Goal: Use online tool/utility: Utilize a website feature to perform a specific function

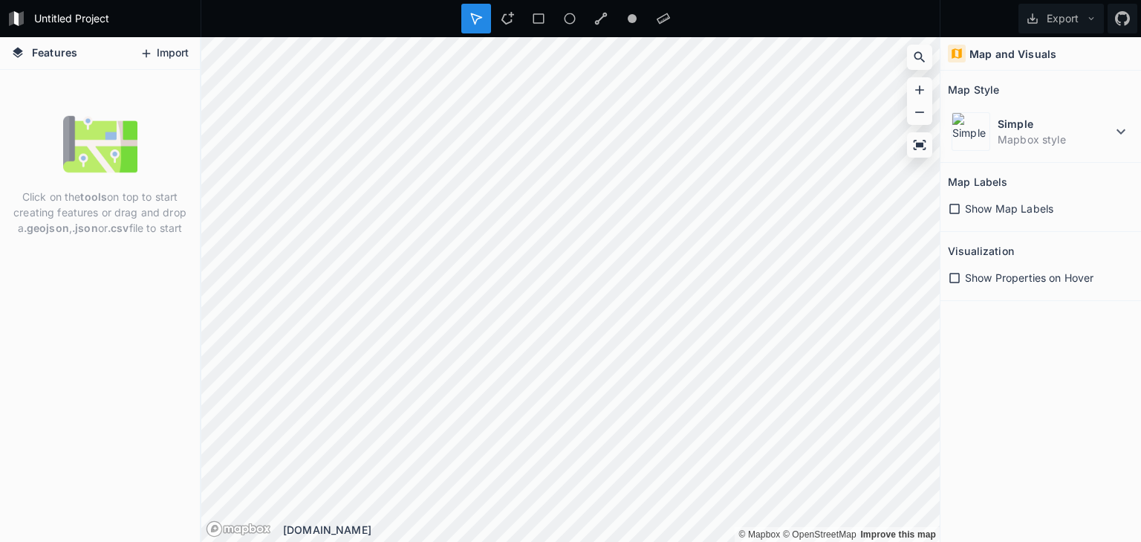
click at [164, 49] on button "Import" at bounding box center [164, 54] width 64 height 24
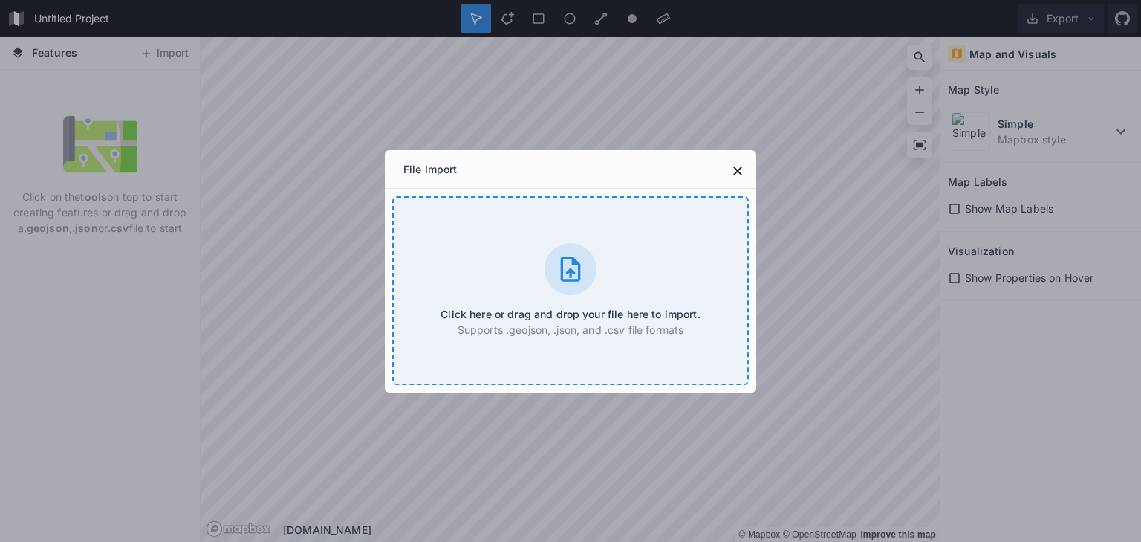
click at [573, 273] on icon at bounding box center [571, 268] width 20 height 25
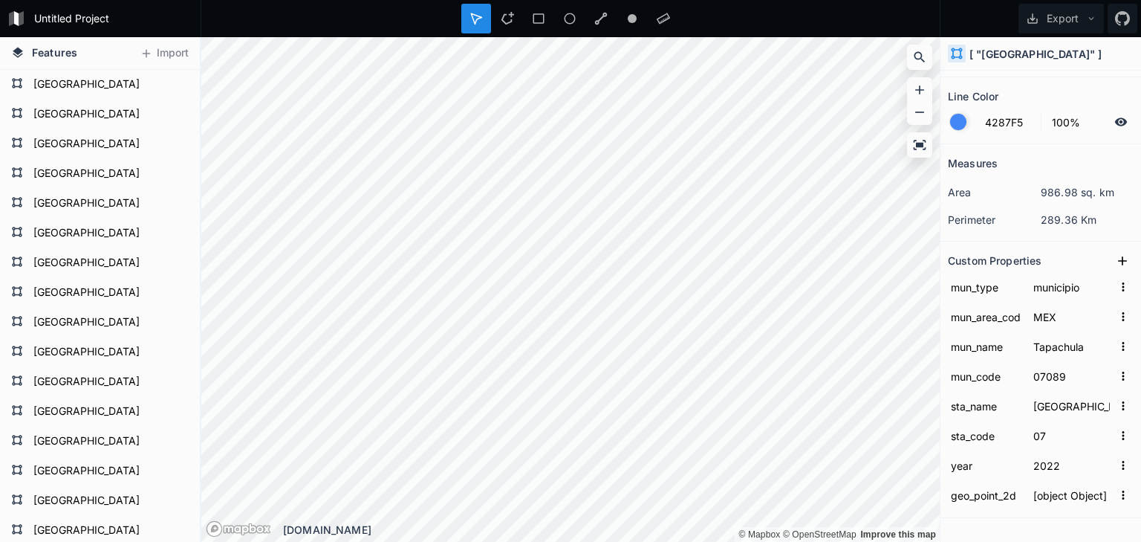
scroll to position [104, 0]
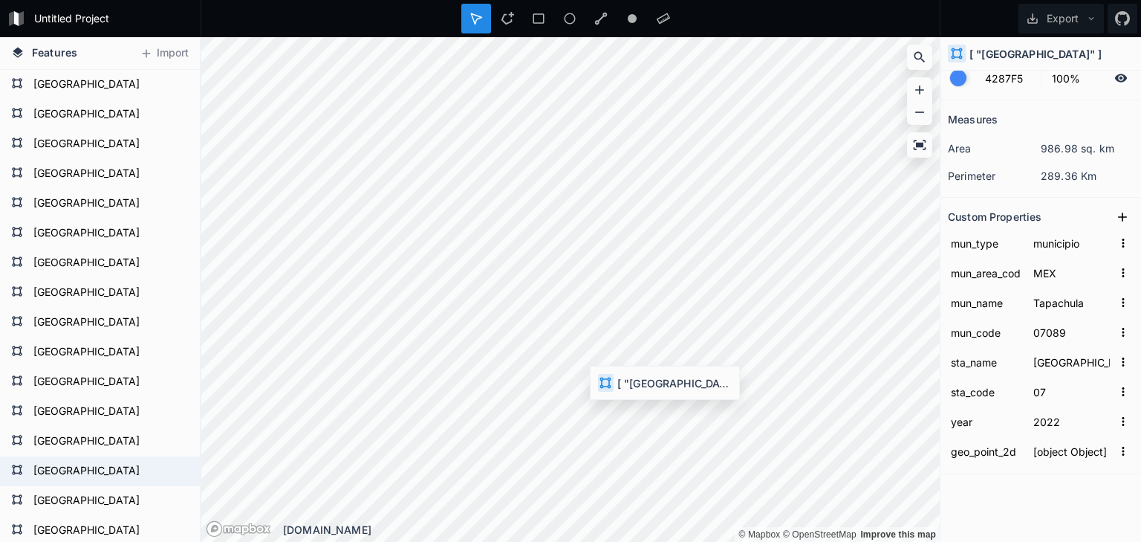
type input "Frontera Comalapa"
type input "07034"
type input "2019"
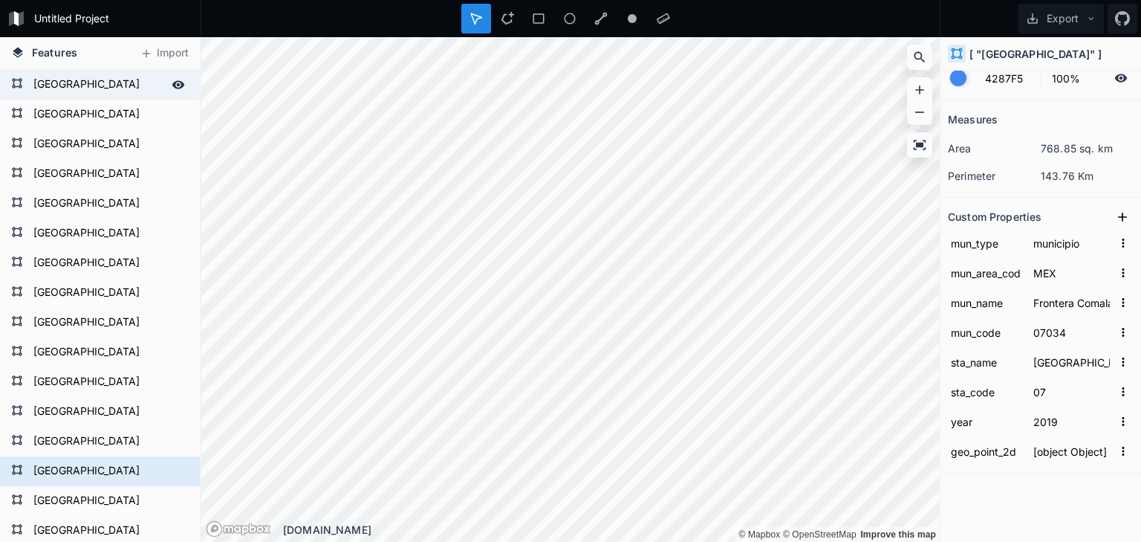
click at [172, 81] on icon at bounding box center [178, 84] width 13 height 8
click at [172, 81] on icon at bounding box center [178, 84] width 13 height 13
click at [29, 83] on form "[GEOGRAPHIC_DATA]" at bounding box center [98, 85] width 139 height 22
type input "Unión [PERSON_NAME]"
type input "07105"
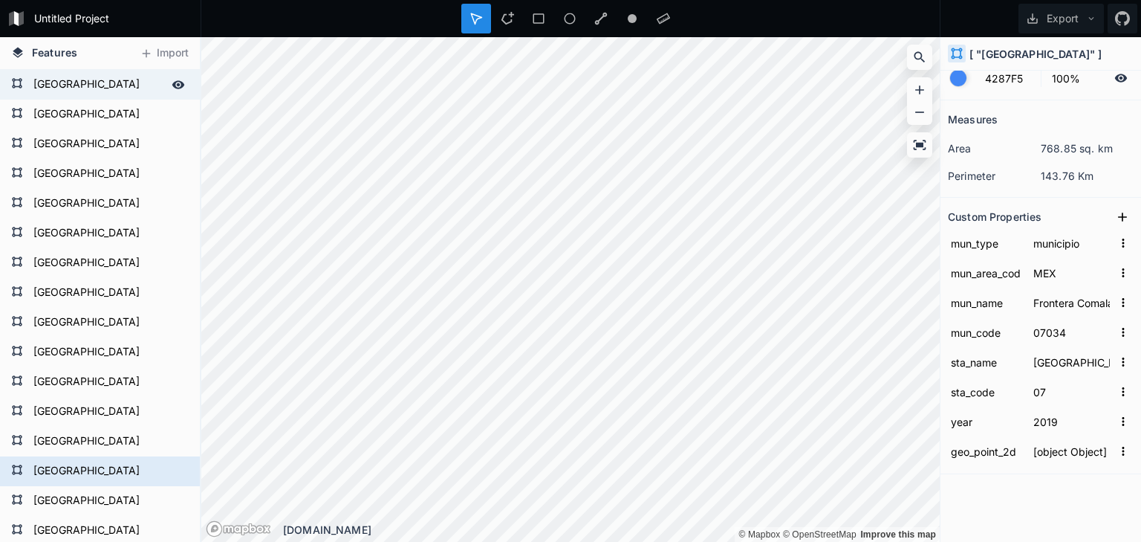
type input "2022"
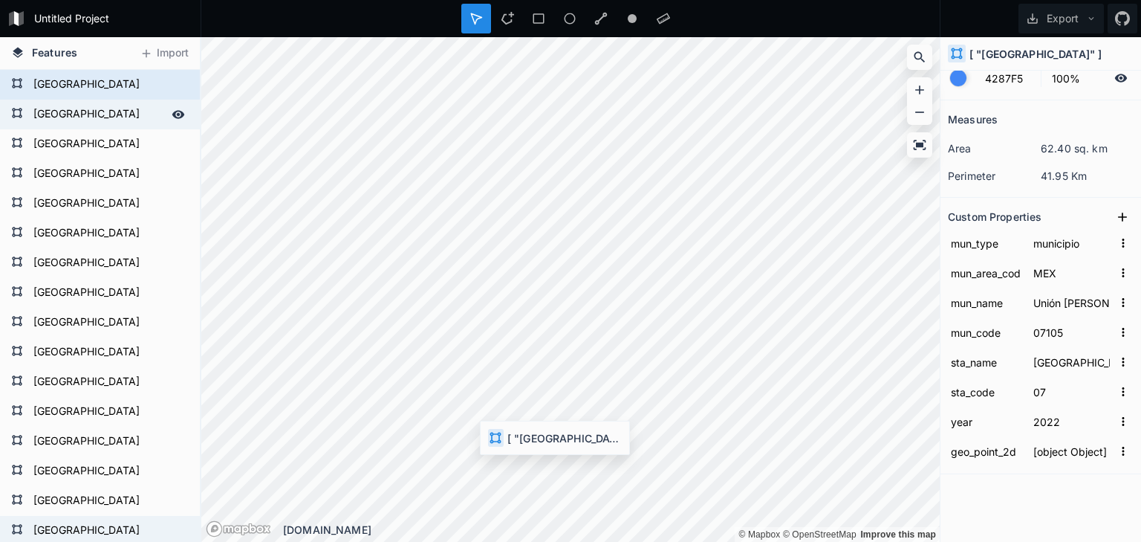
type input "Mapastepec"
type input "07051"
type input "2019"
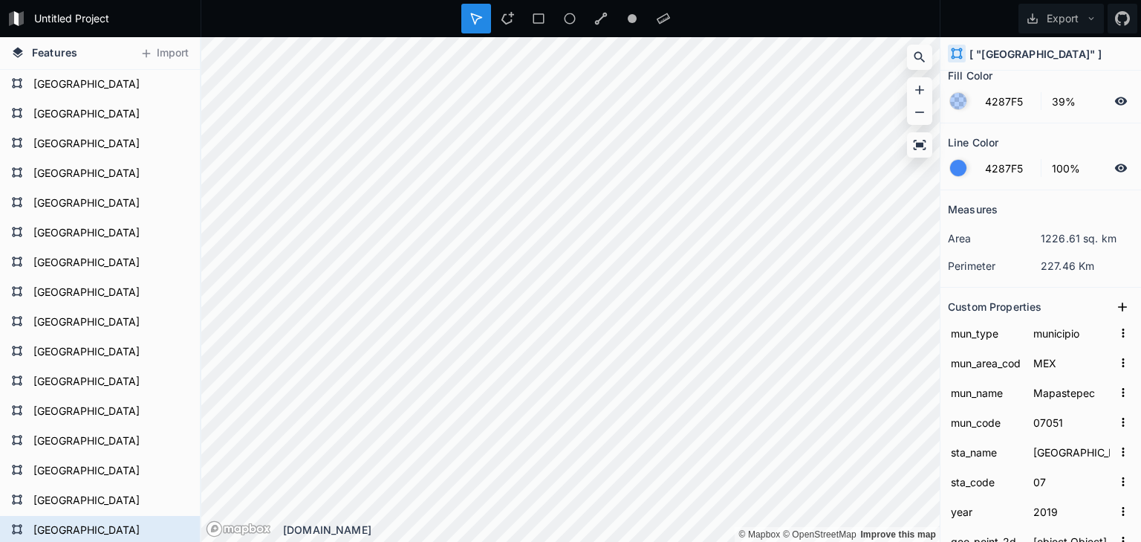
scroll to position [13, 0]
click at [993, 167] on input "4287F5" at bounding box center [1008, 169] width 65 height 18
click at [1025, 167] on input "4287F5" at bounding box center [1008, 169] width 65 height 18
type input "4"
click at [1064, 199] on div "Measures" at bounding box center [1041, 210] width 186 height 23
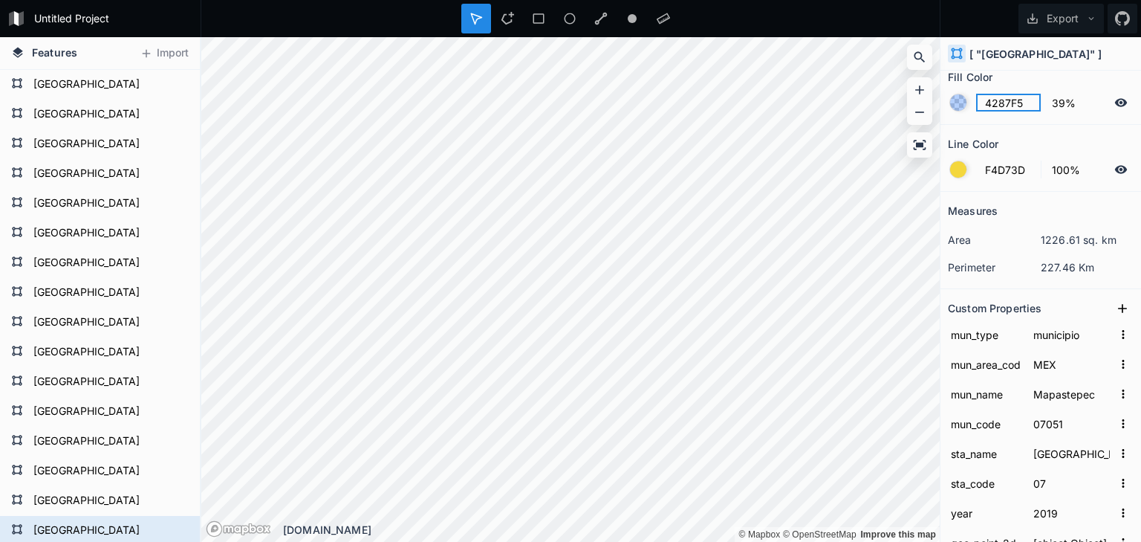
click at [989, 103] on input "4287F5" at bounding box center [1008, 103] width 65 height 18
click at [1028, 169] on input "F4D73D" at bounding box center [1008, 169] width 65 height 18
click at [1023, 99] on input "4287F5" at bounding box center [1008, 103] width 65 height 18
type input "F4D73D4287F5"
click at [1016, 101] on input "4287F5" at bounding box center [1008, 103] width 65 height 18
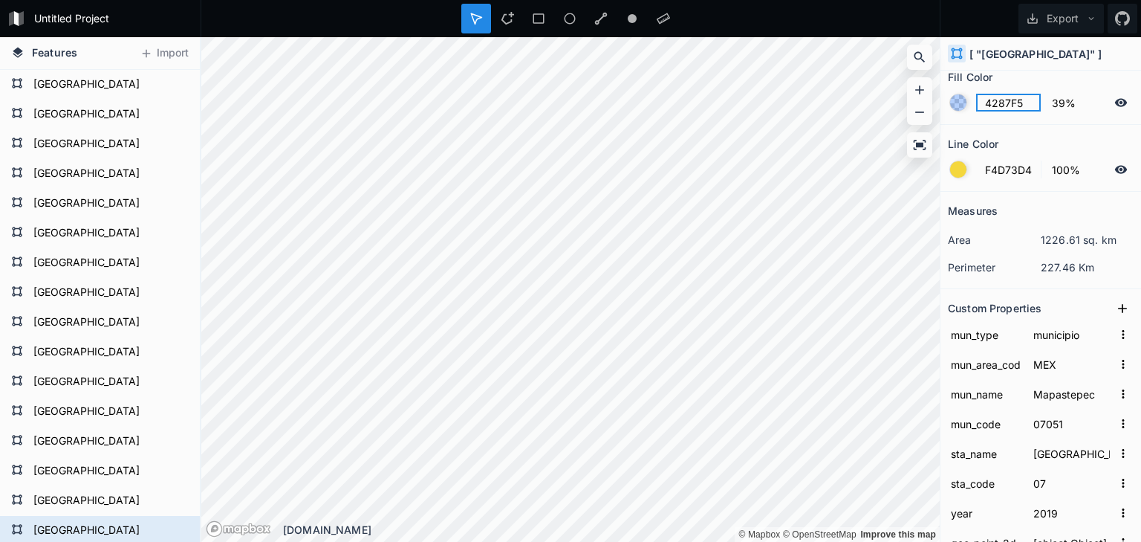
click at [1025, 101] on input "4287F5" at bounding box center [1008, 103] width 65 height 18
type input "4"
click at [1043, 172] on input "100%" at bounding box center [1075, 169] width 65 height 18
type input "BC89CC"
click at [1114, 101] on icon at bounding box center [1120, 102] width 13 height 13
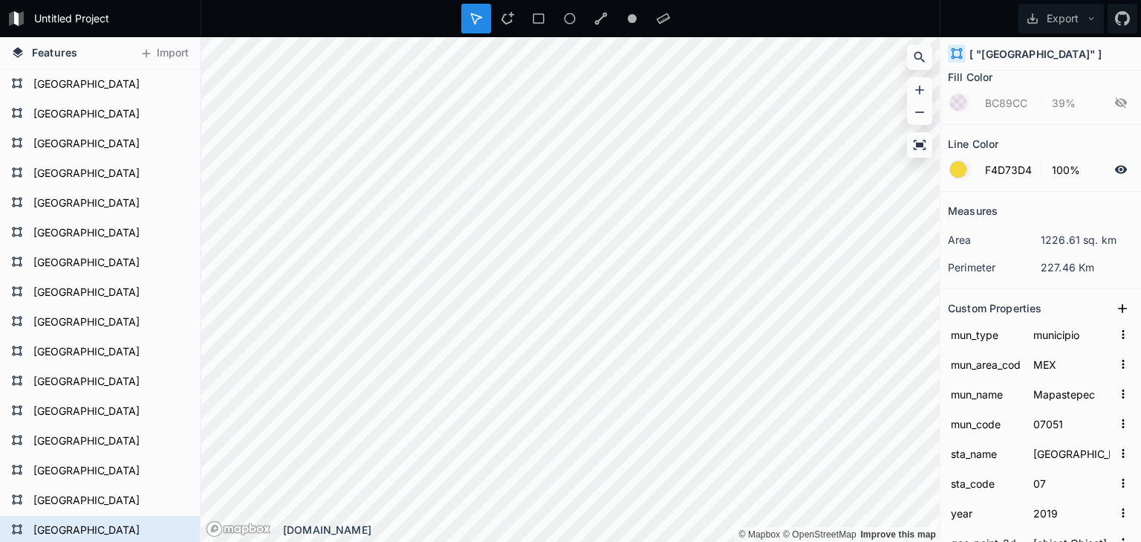
click at [1006, 98] on form "BC89CC 39%" at bounding box center [1041, 102] width 186 height 28
click at [1055, 103] on form "BC89CC 39%" at bounding box center [1041, 102] width 186 height 28
click at [1116, 102] on icon at bounding box center [1121, 102] width 12 height 10
click at [1053, 101] on input "39%" at bounding box center [1075, 103] width 65 height 18
type input "100%"
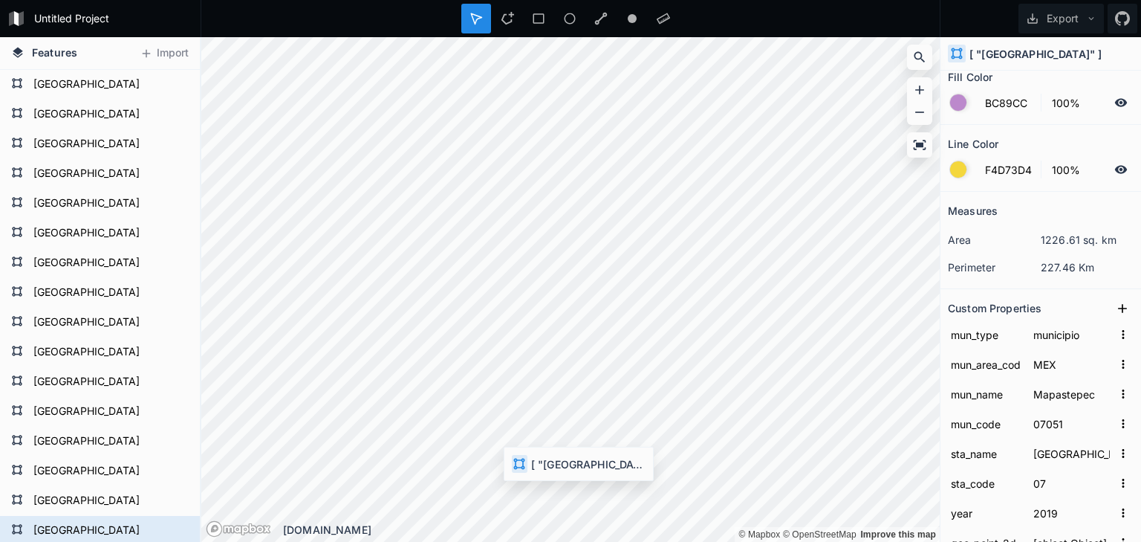
type input "4287F5"
type input "39%"
type input "4287F5"
type input "Acapetahua"
type input "07003"
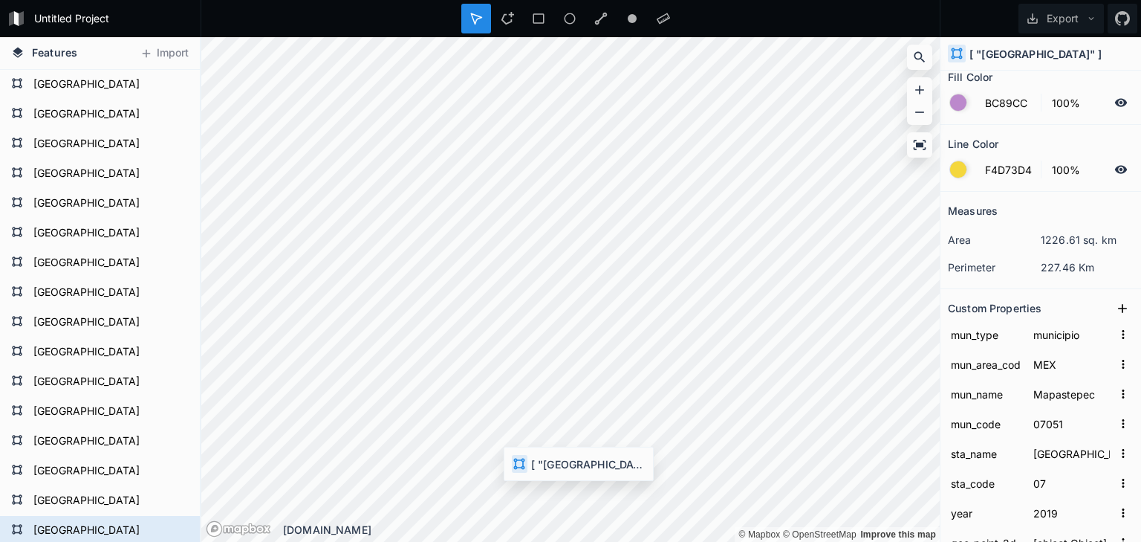
type input "2022"
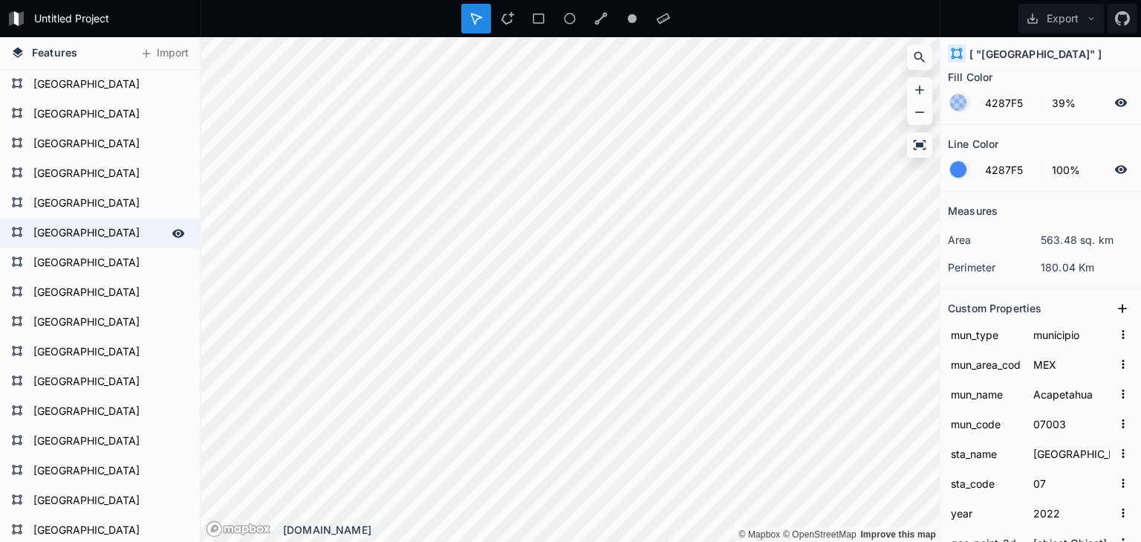
click at [77, 234] on form "[GEOGRAPHIC_DATA]" at bounding box center [98, 233] width 139 height 22
type input "Chalchihuitán"
type input "07022"
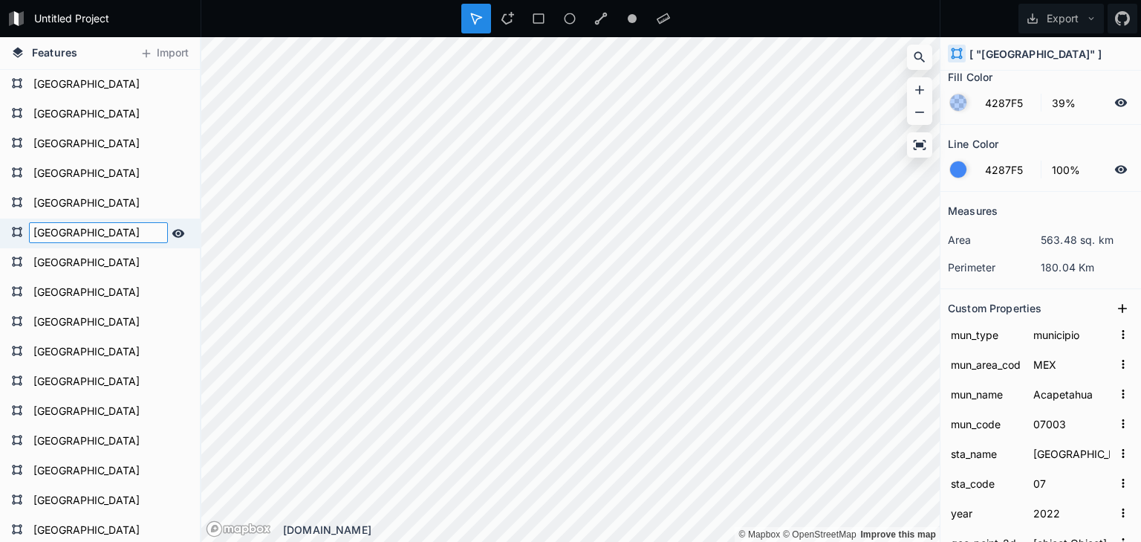
type input "2021"
click at [77, 234] on input "[GEOGRAPHIC_DATA]" at bounding box center [98, 232] width 139 height 21
click at [65, 174] on form "[GEOGRAPHIC_DATA]" at bounding box center [98, 174] width 139 height 22
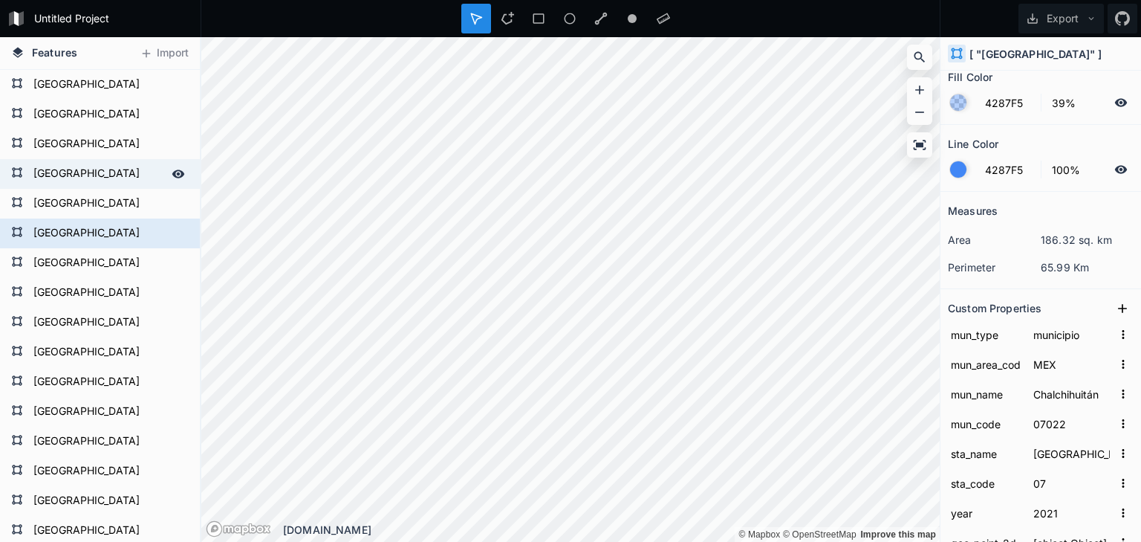
click at [65, 174] on form "[GEOGRAPHIC_DATA]" at bounding box center [98, 174] width 139 height 22
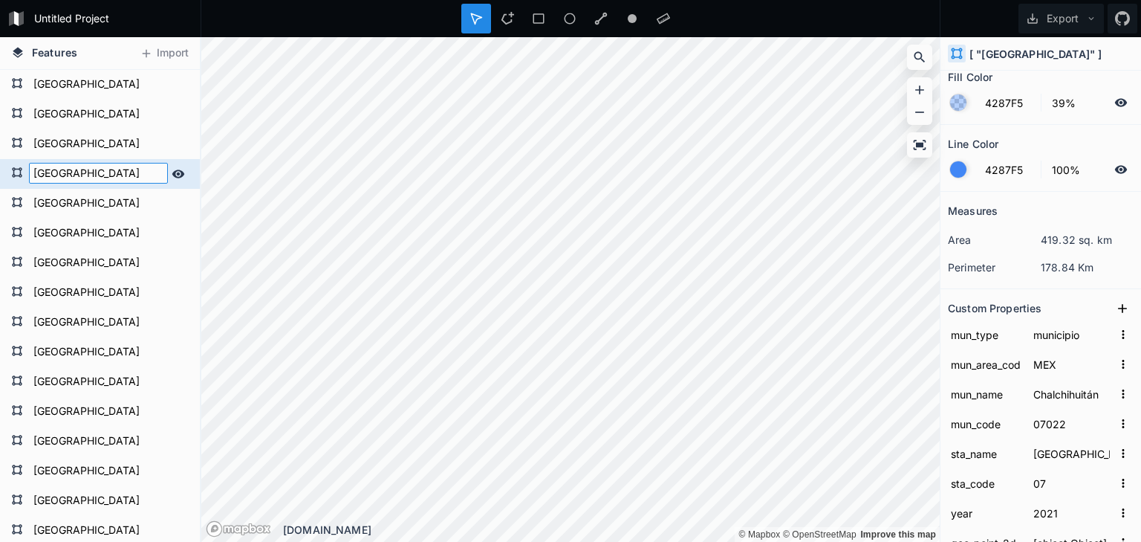
type input "Escuintla"
type input "07032"
type input "2018"
